Goal: Task Accomplishment & Management: Use online tool/utility

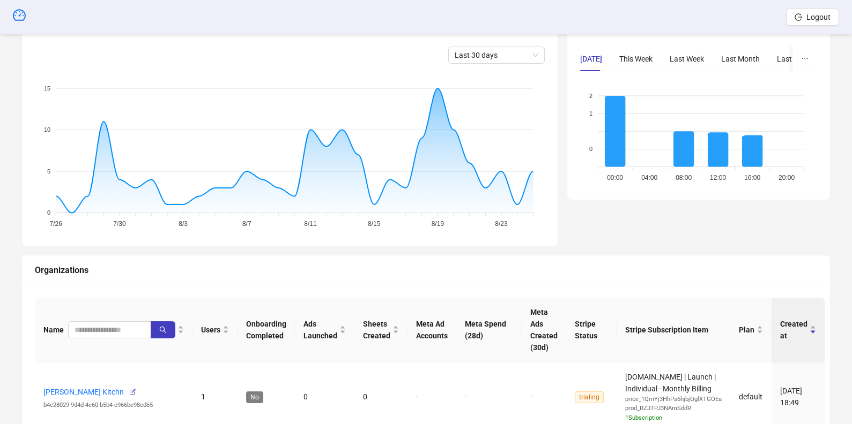
scroll to position [207, 0]
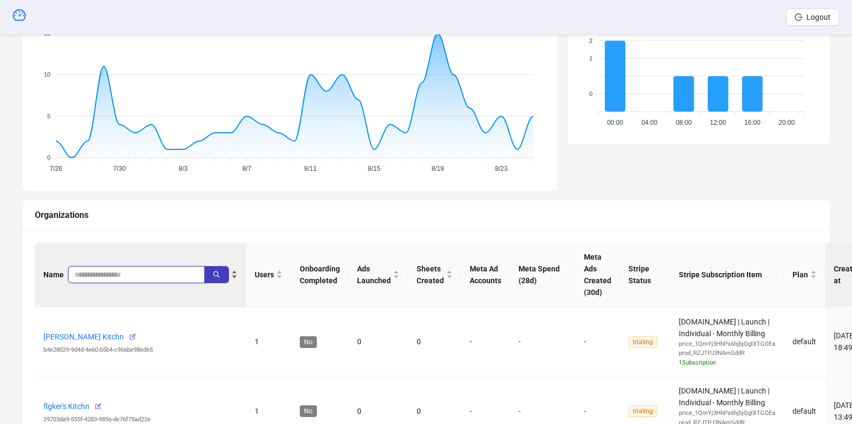
click at [86, 271] on input "search" at bounding box center [131, 275] width 115 height 12
type input "**********"
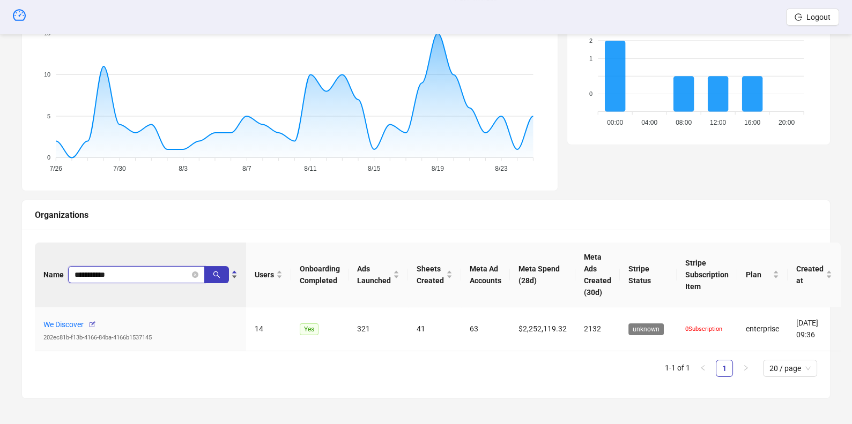
scroll to position [205, 0]
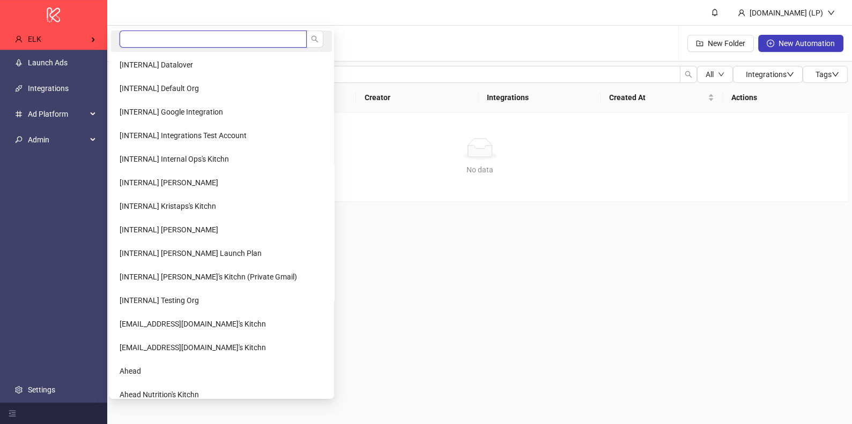
click at [144, 43] on input "search" at bounding box center [213, 39] width 187 height 17
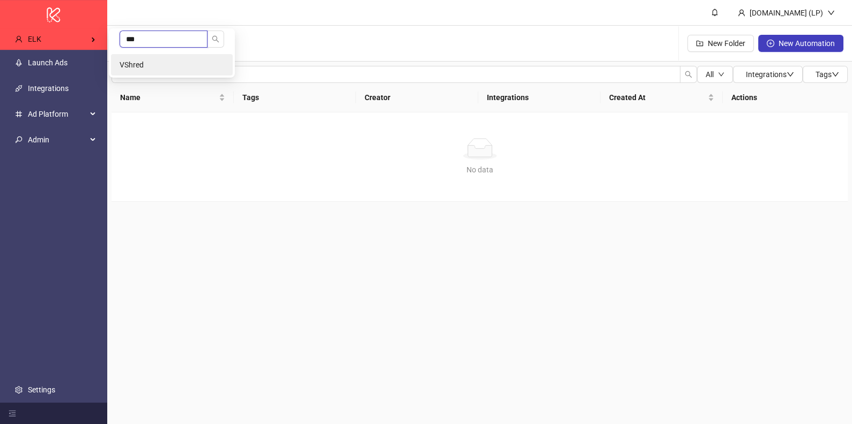
type input "***"
click at [118, 66] on li "VShred" at bounding box center [172, 64] width 122 height 21
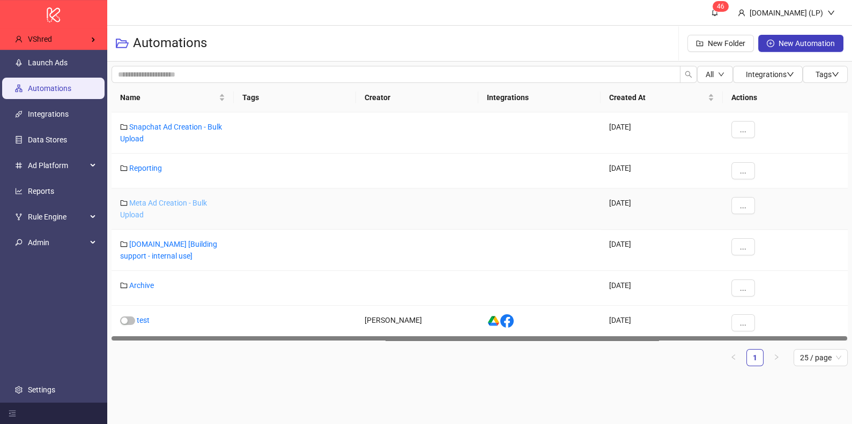
click at [140, 200] on link "Meta Ad Creation - Bulk Upload" at bounding box center [163, 209] width 87 height 20
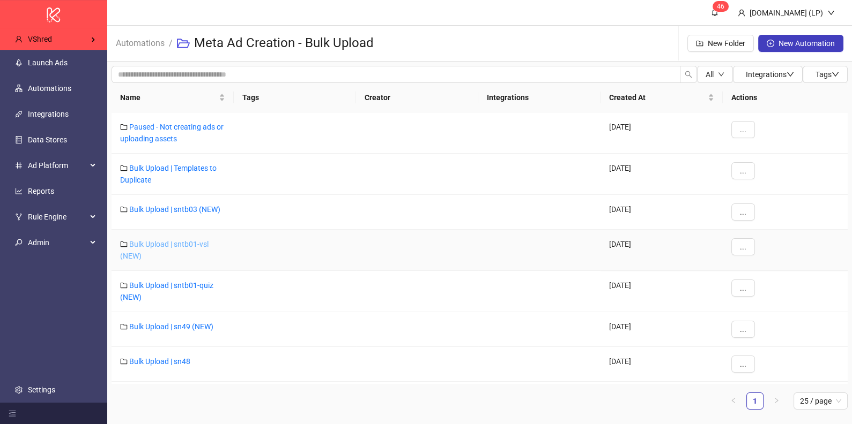
click at [182, 245] on link "Bulk Upload | sntb01-vsl (NEW)" at bounding box center [164, 250] width 88 height 20
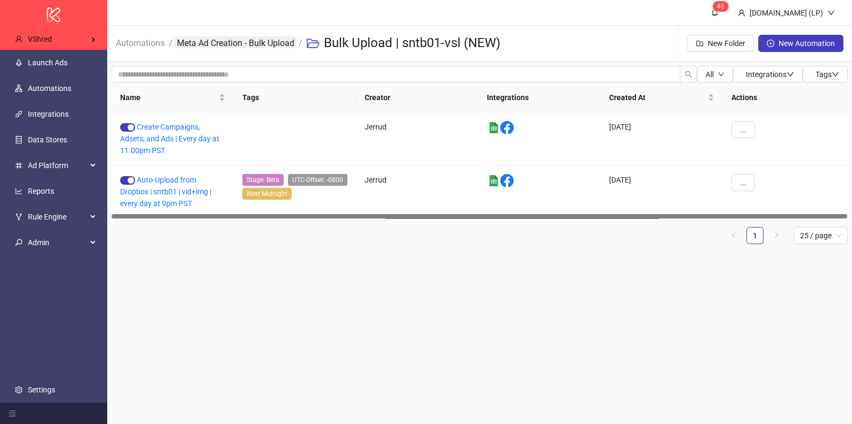
click at [233, 41] on link "Meta Ad Creation - Bulk Upload" at bounding box center [236, 42] width 122 height 12
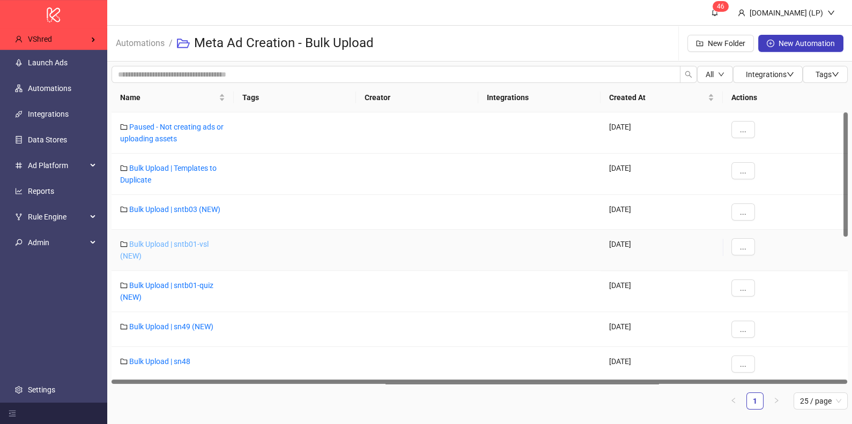
click at [190, 244] on link "Bulk Upload | sntb01-vsl (NEW)" at bounding box center [164, 250] width 88 height 20
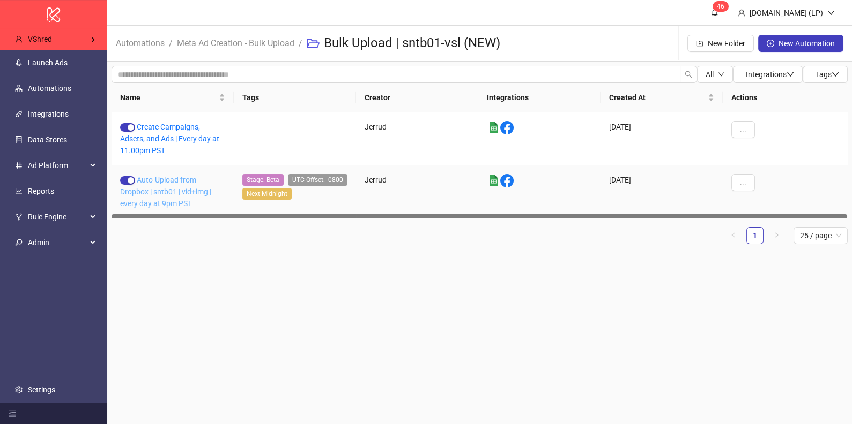
click at [179, 194] on link "Auto-Upload from Dropbox | sntb01 | vid+img | every day at 9pm PST" at bounding box center [165, 192] width 91 height 32
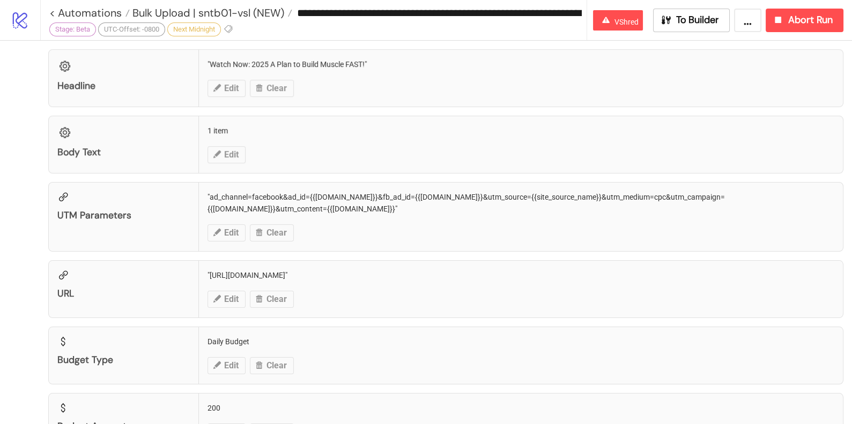
scroll to position [941, 0]
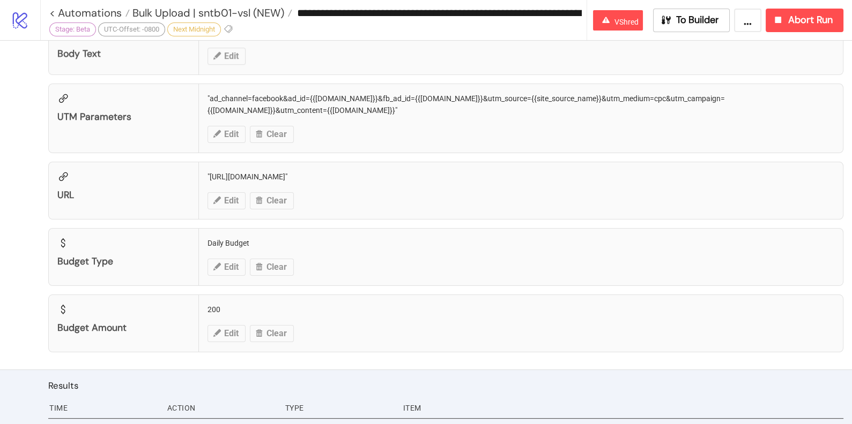
drag, startPoint x: 445, startPoint y: 12, endPoint x: 478, endPoint y: 15, distance: 33.4
click at [478, 15] on input "**********" at bounding box center [439, 13] width 294 height 16
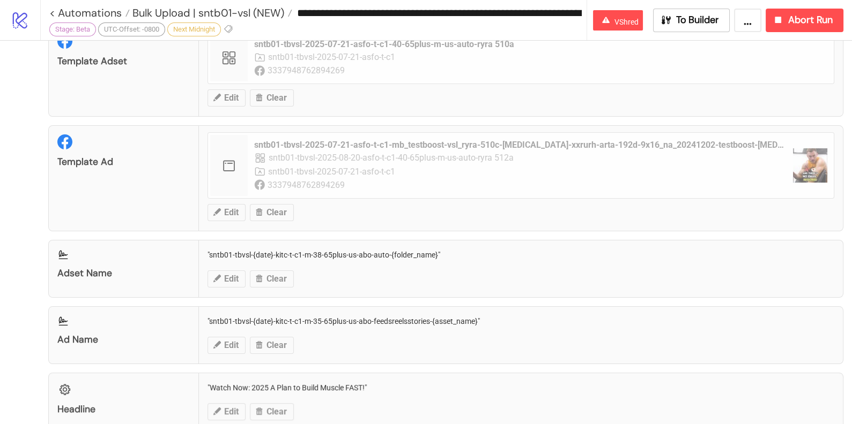
scroll to position [519, 0]
click at [240, 317] on div "Ad Name "sntb01-tbvsl-{date}-kitc-t-c1-m-35-65plus-us-abo-feedsreelsstories-{as…" at bounding box center [445, 335] width 795 height 58
click at [210, 313] on div "Ad Name "sntb01-tbvsl-{date}-kitc-t-c1-m-35-65plus-us-abo-feedsreelsstories-{as…" at bounding box center [445, 335] width 795 height 58
drag, startPoint x: 210, startPoint y: 313, endPoint x: 473, endPoint y: 310, distance: 263.2
click at [473, 310] on div "Ad Name "sntb01-tbvsl-{date}-kitc-t-c1-m-35-65plus-us-abo-feedsreelsstories-{as…" at bounding box center [445, 335] width 795 height 58
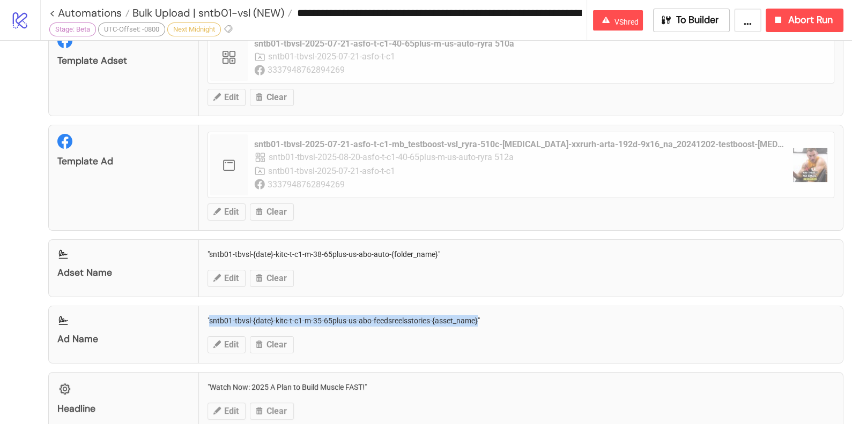
copy div "sntb01-tbvsl-{date}-kitc-t-c1-m-35-65plus-us-abo-feedsreelsstories-{asset_name}"
click at [177, 14] on span "Bulk Upload | sntb01-vsl (NEW)" at bounding box center [207, 13] width 154 height 14
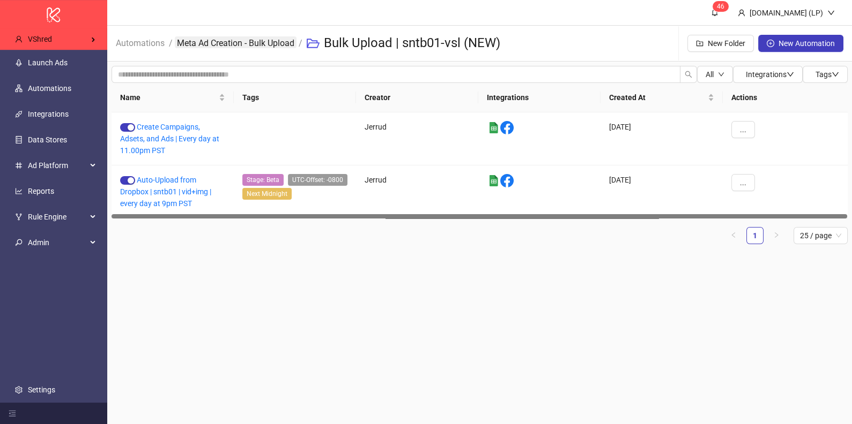
click at [218, 43] on link "Meta Ad Creation - Bulk Upload" at bounding box center [236, 42] width 122 height 12
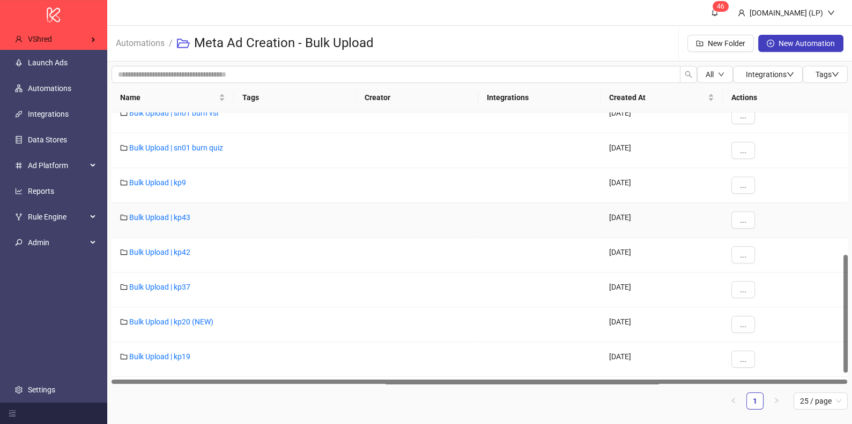
scroll to position [326, 0]
click at [177, 284] on link "Bulk Upload | kp37" at bounding box center [159, 286] width 61 height 9
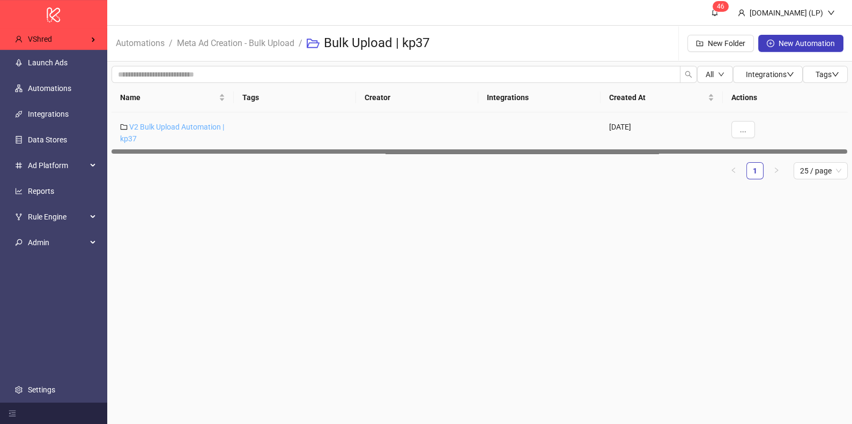
click at [157, 125] on link "V2 Bulk Upload Automation | kp37" at bounding box center [172, 133] width 104 height 20
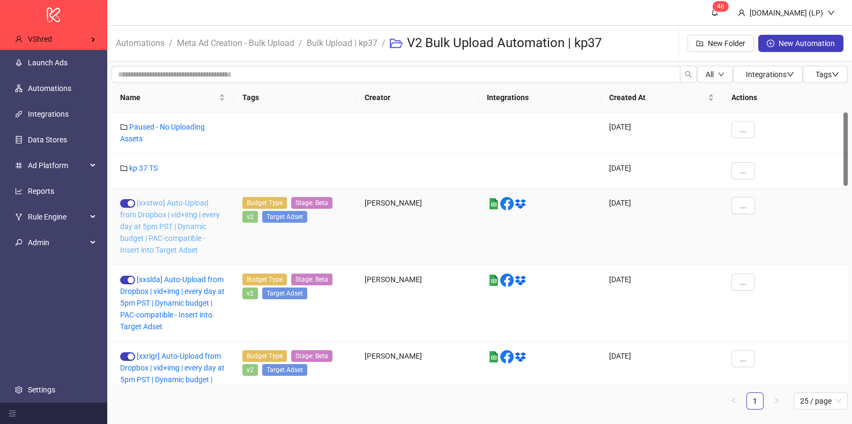
click at [175, 200] on link "[xxstwo] Auto-Upload from Dropbox | vid+img | every day at 5pm PST | Dynamic bu…" at bounding box center [170, 227] width 100 height 56
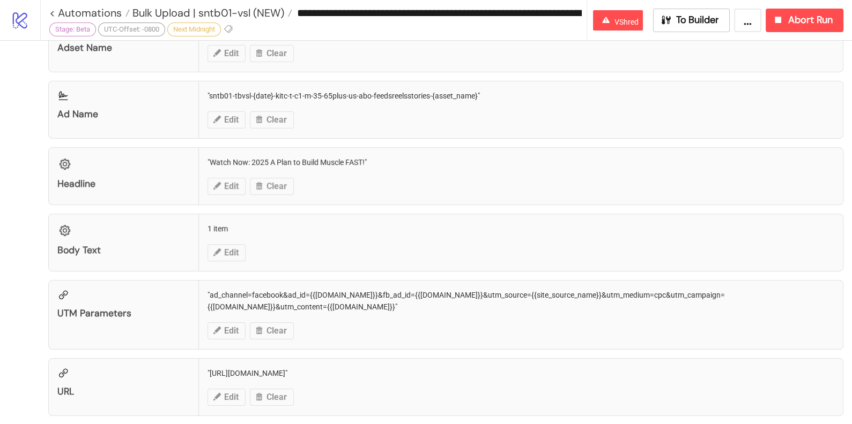
type input "**********"
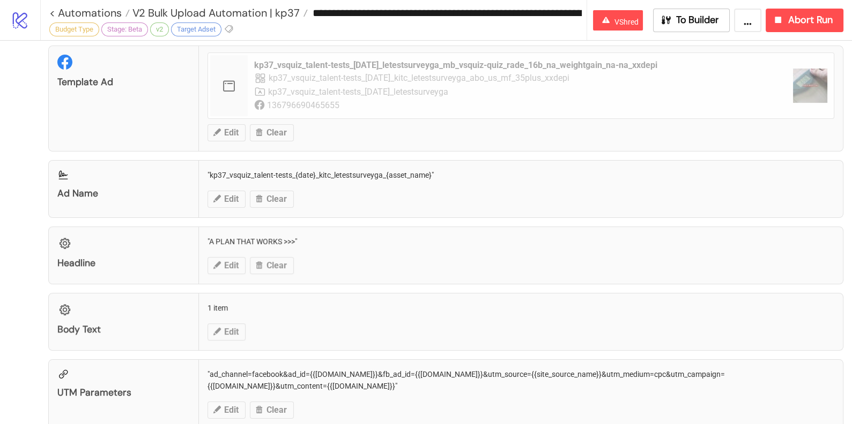
scroll to position [666, 0]
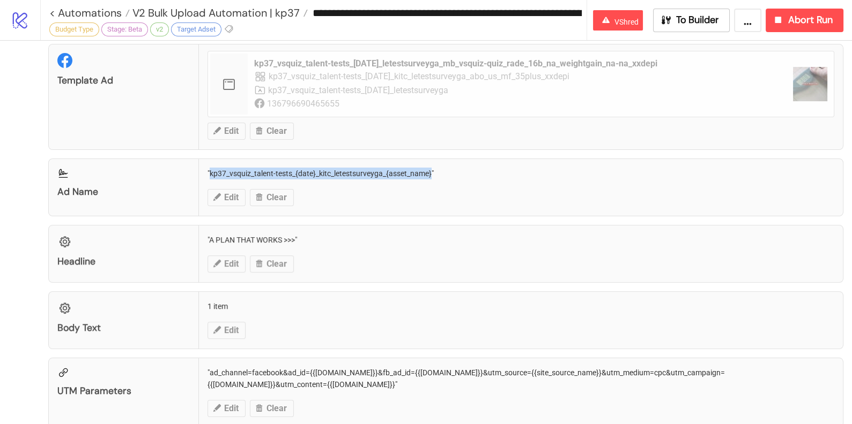
drag, startPoint x: 208, startPoint y: 165, endPoint x: 430, endPoint y: 170, distance: 221.9
click at [430, 170] on div "Ad Name "kp37_vsquiz_talent-tests_{date}_kitc_letestsurveyga_{asset_name}" Edit…" at bounding box center [445, 188] width 795 height 58
copy div "kp37_vsquiz_talent-tests_{date}_kitc_letestsurveyga_{asset_name}"
click at [234, 17] on span "V2 Bulk Upload Automation | kp37" at bounding box center [215, 13] width 170 height 14
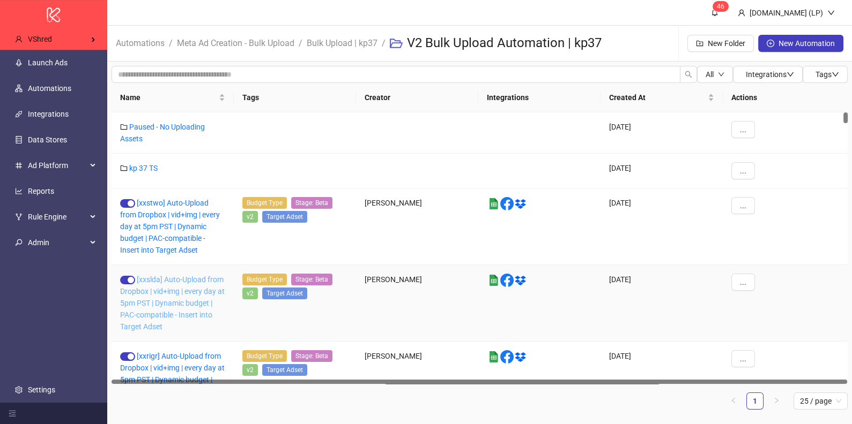
click at [172, 281] on link "[xxslda] Auto-Upload from Dropbox | vid+img | every day at 5pm PST | Dynamic bu…" at bounding box center [172, 303] width 105 height 56
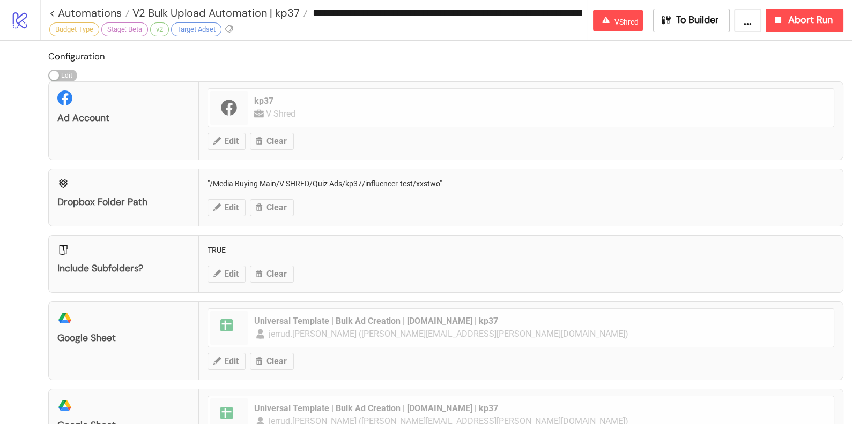
scroll to position [599, 0]
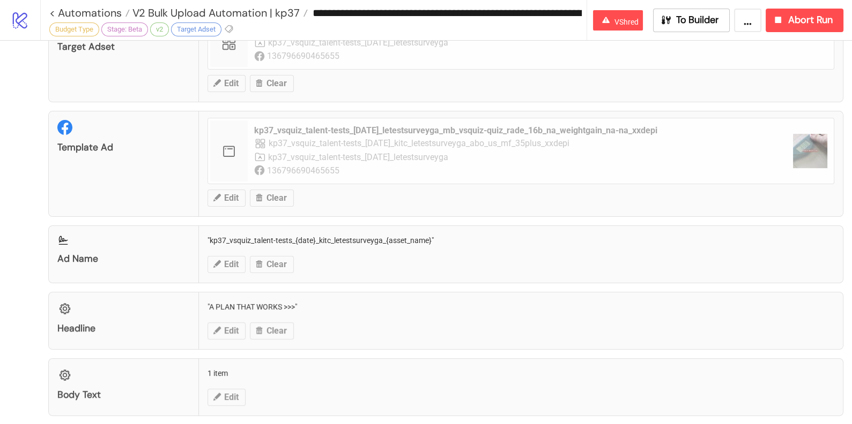
type input "**********"
